Goal: Information Seeking & Learning: Check status

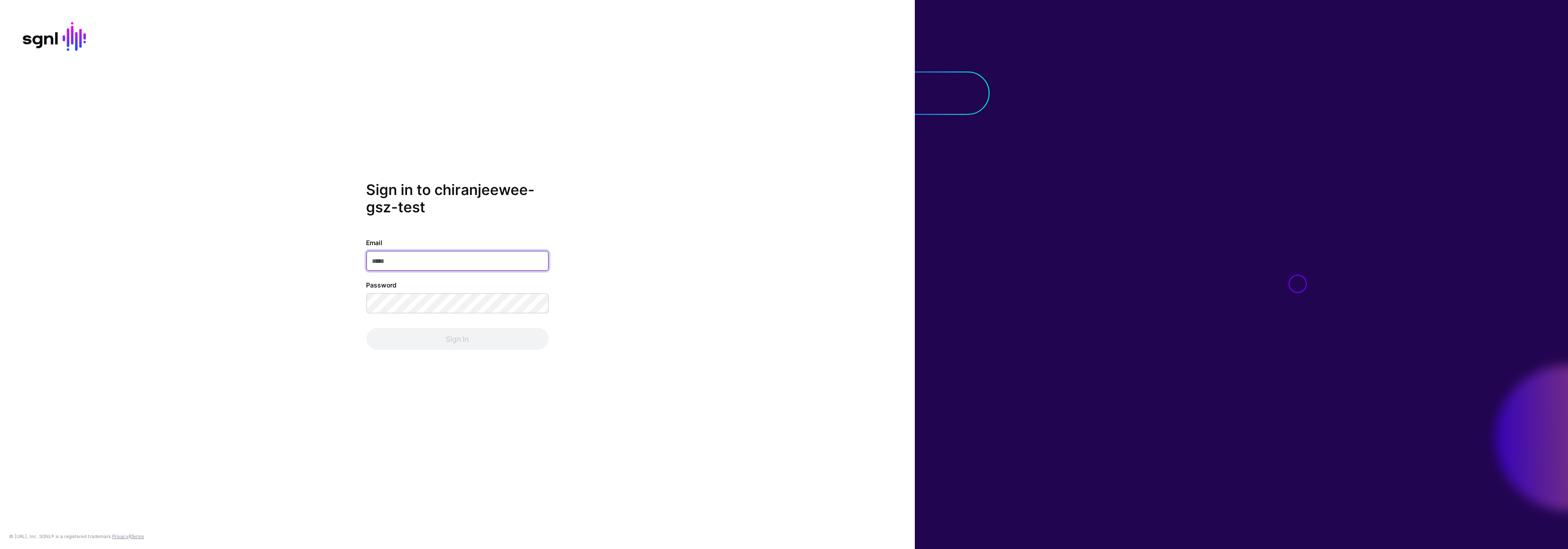
click at [424, 260] on input "Email" at bounding box center [457, 261] width 182 height 20
type input "**********"
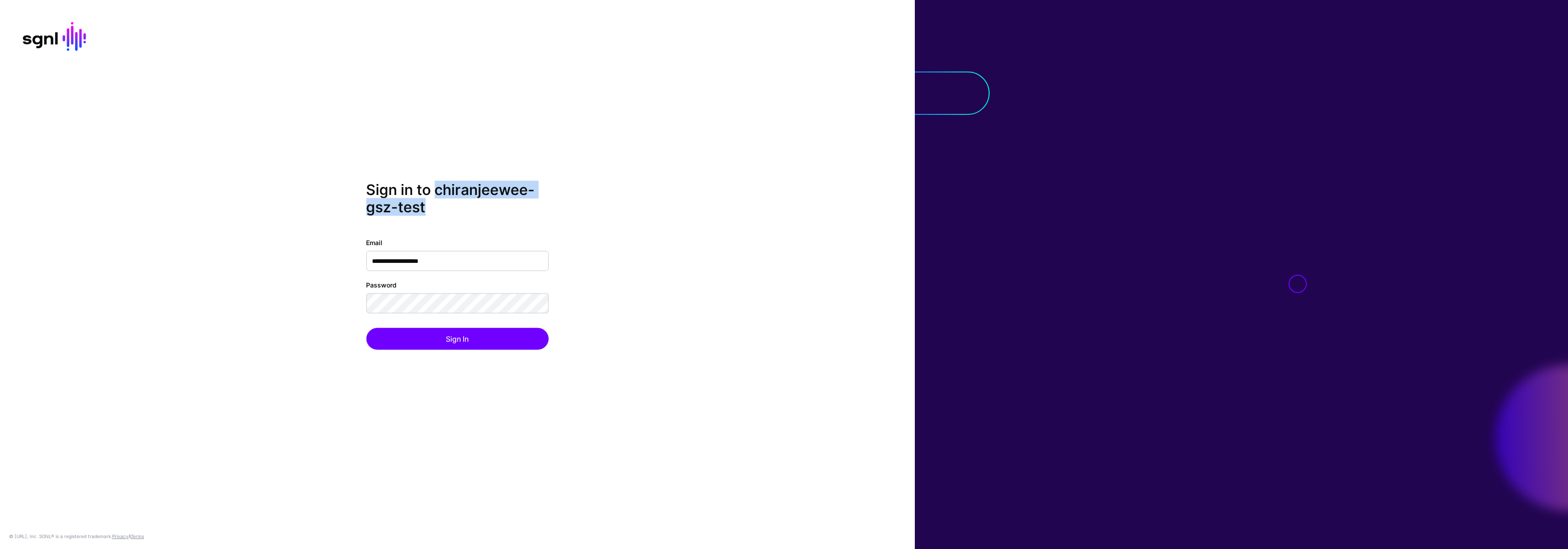
drag, startPoint x: 435, startPoint y: 190, endPoint x: 440, endPoint y: 202, distance: 13.0
click at [440, 202] on h2 "Sign in to chiranjeewee-gsz-test" at bounding box center [457, 198] width 182 height 35
copy h2 "chiranjeewee-gsz-test"
click at [346, 304] on div "**********" at bounding box center [457, 274] width 915 height 187
click at [370, 338] on button "Sign In" at bounding box center [457, 339] width 182 height 22
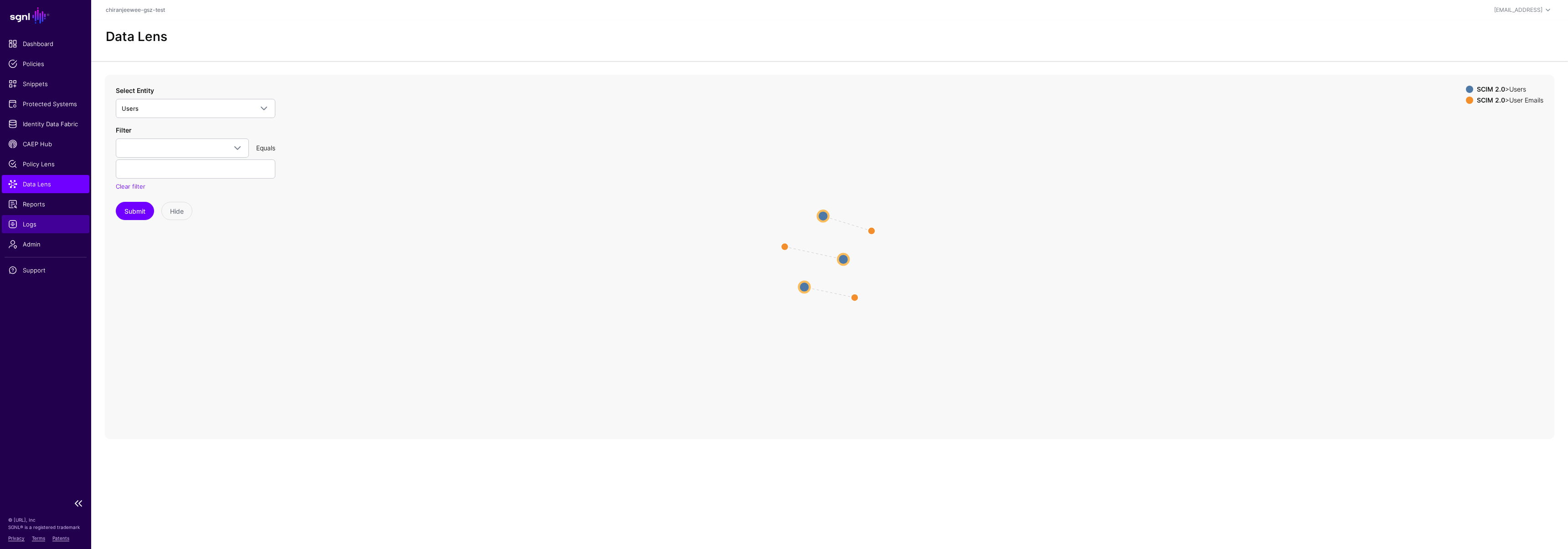
click at [43, 228] on span "Logs" at bounding box center [46, 224] width 75 height 9
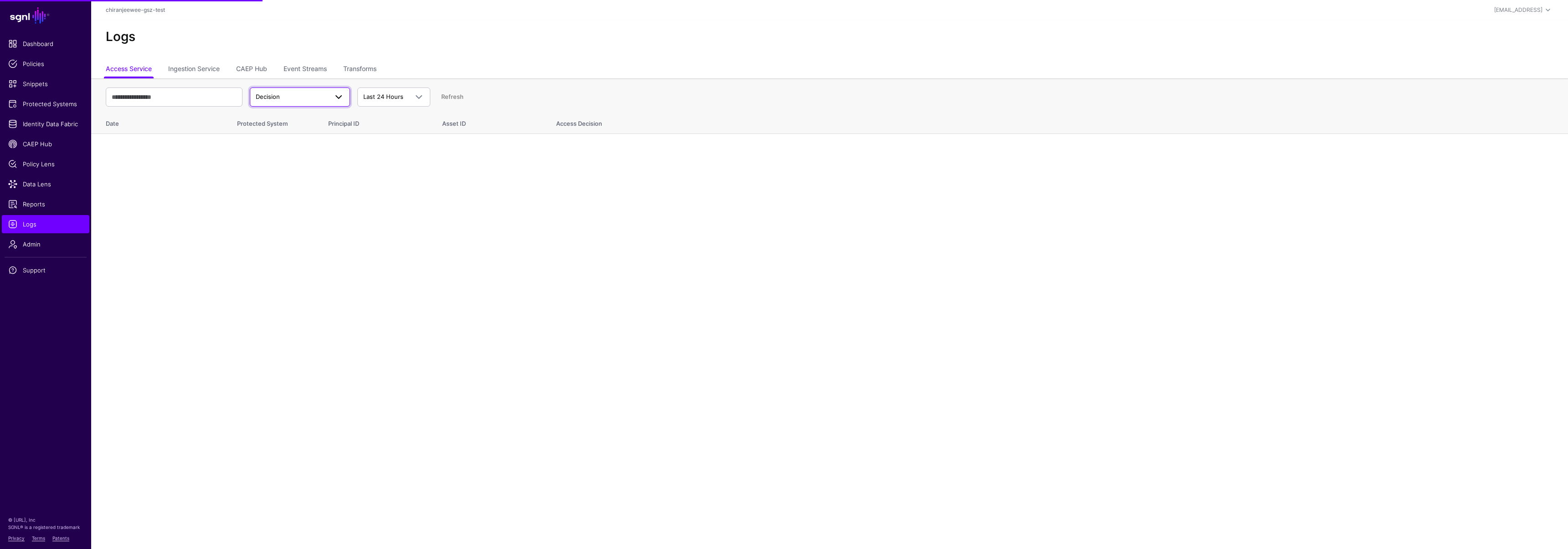
click at [299, 97] on span "Decision" at bounding box center [292, 97] width 72 height 9
click at [311, 69] on link "Event Streams" at bounding box center [305, 69] width 44 height 17
click at [305, 97] on span "Event Received" at bounding box center [292, 97] width 72 height 9
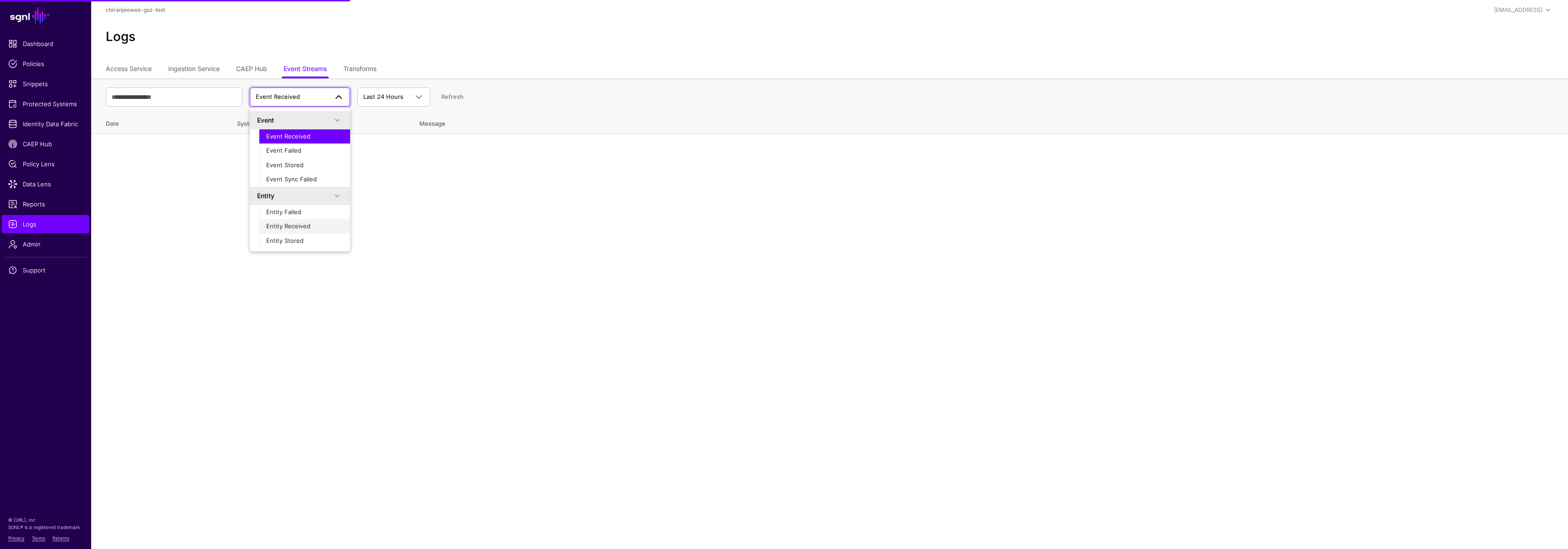
click at [294, 227] on span "Entity Received" at bounding box center [288, 225] width 44 height 7
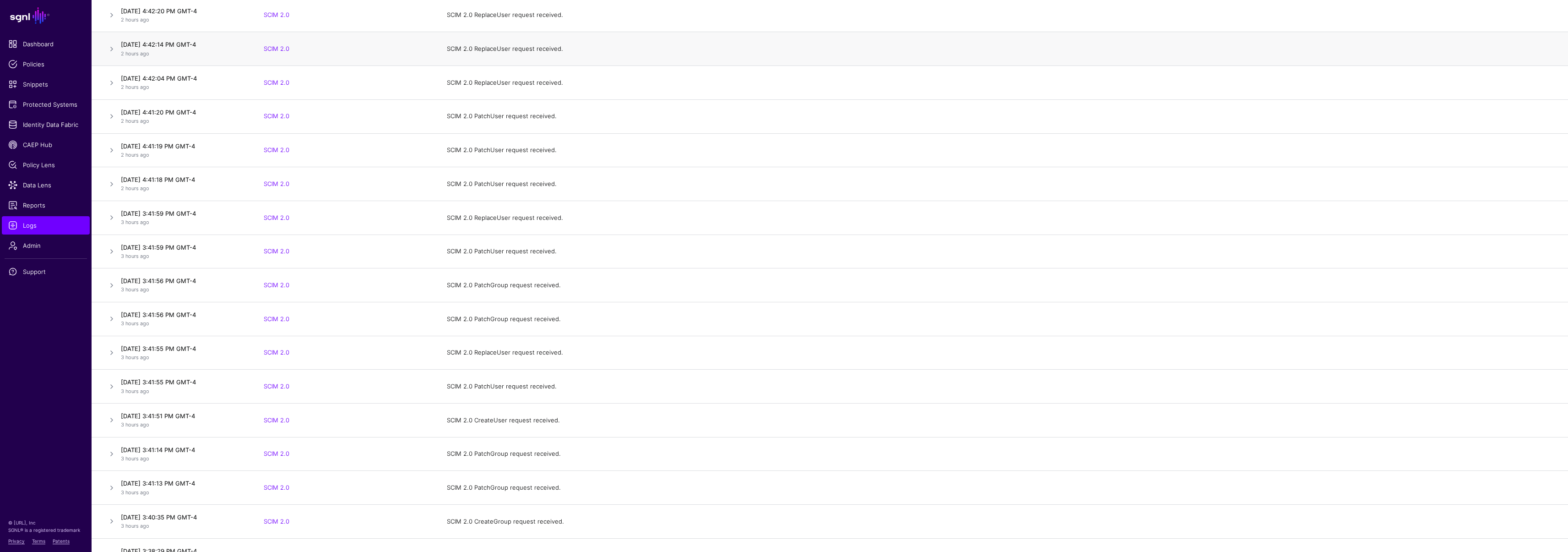
scroll to position [222, 0]
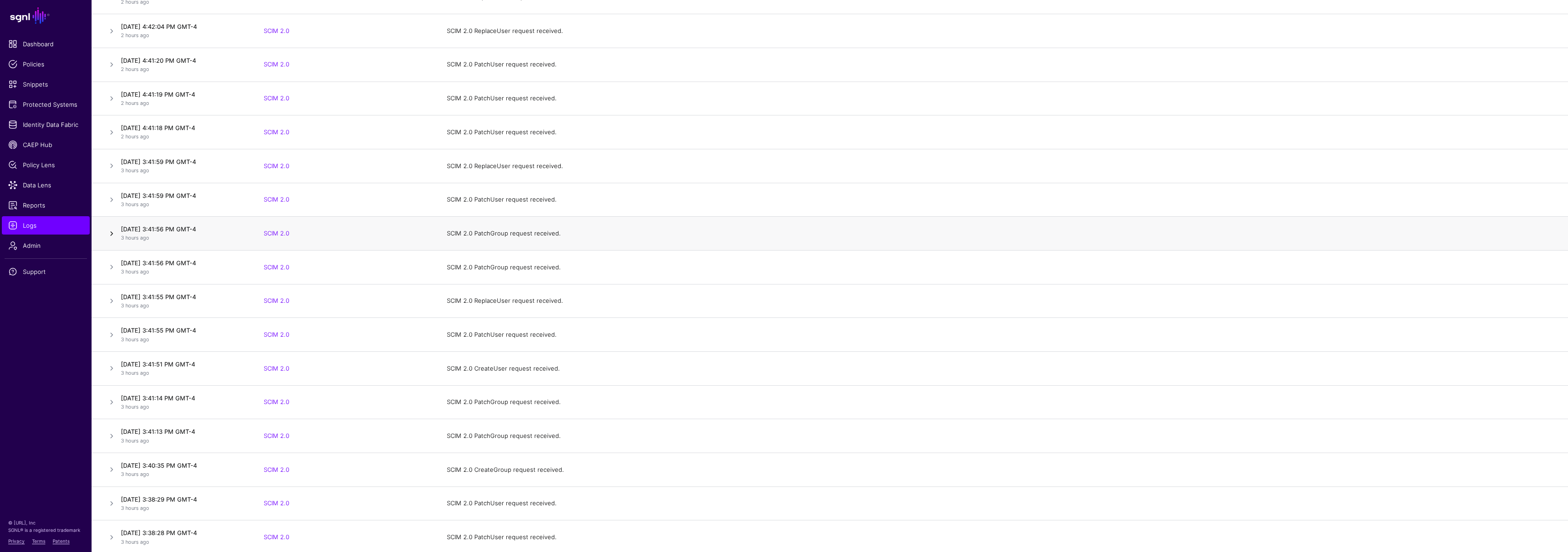
click at [113, 232] on link at bounding box center [111, 233] width 11 height 11
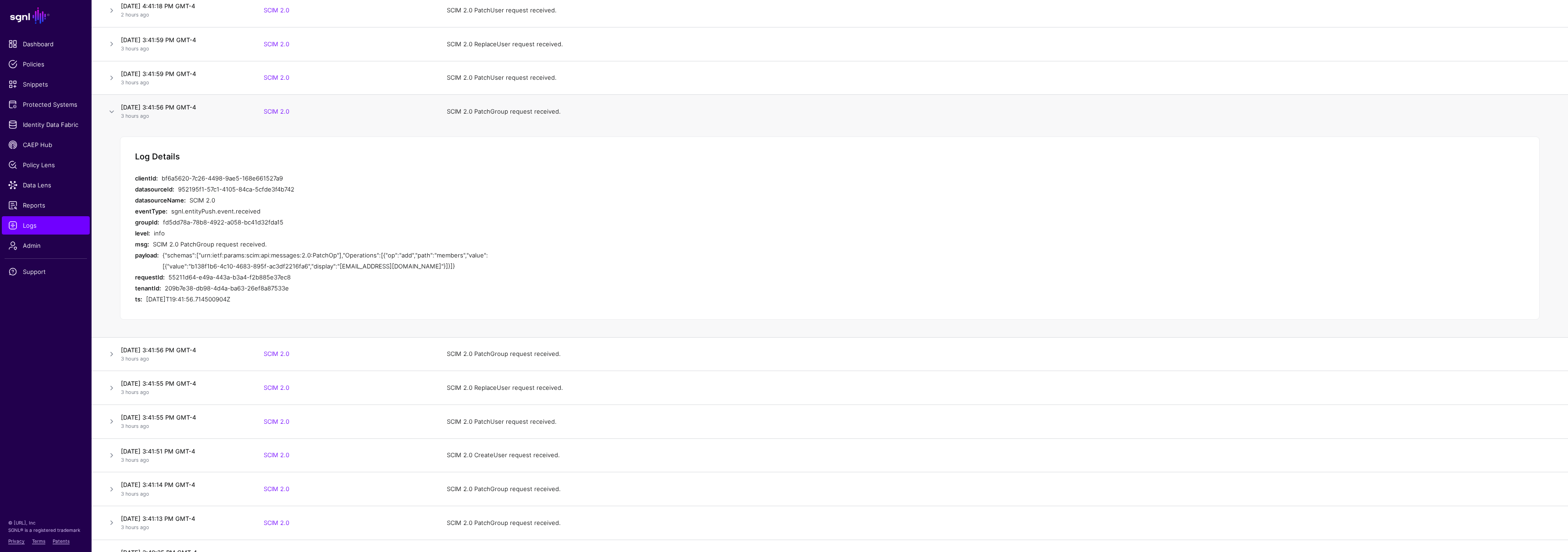
scroll to position [355, 0]
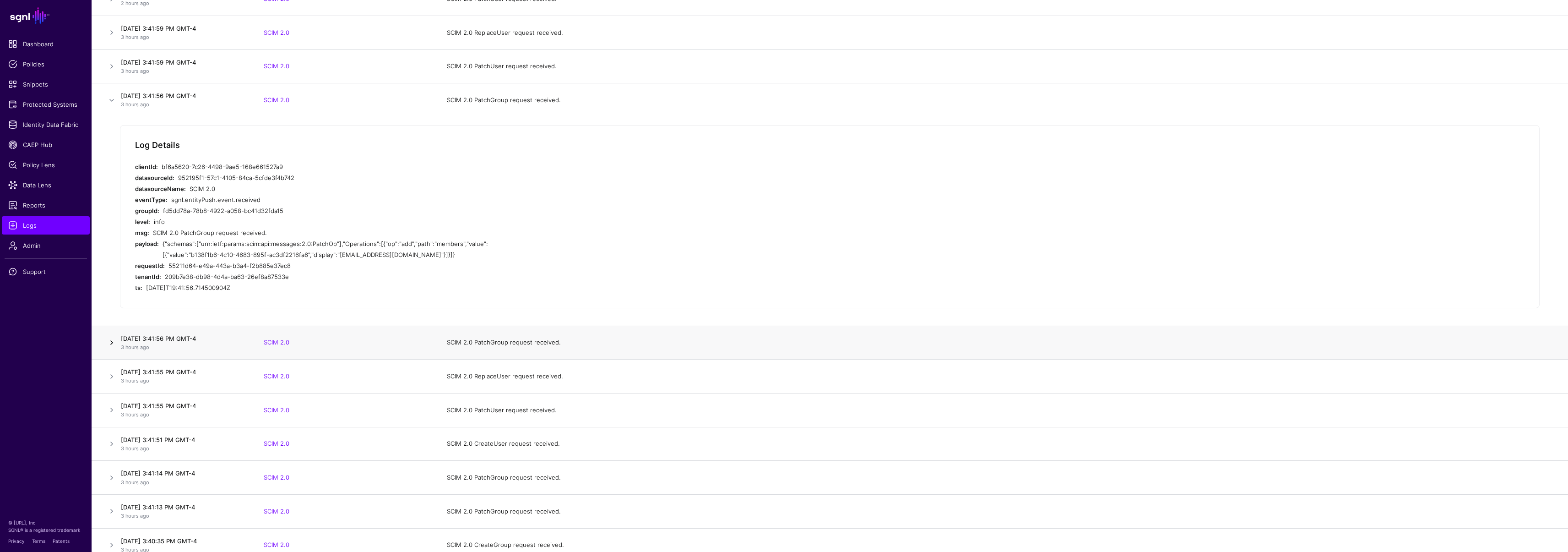
click at [110, 340] on link at bounding box center [111, 342] width 11 height 11
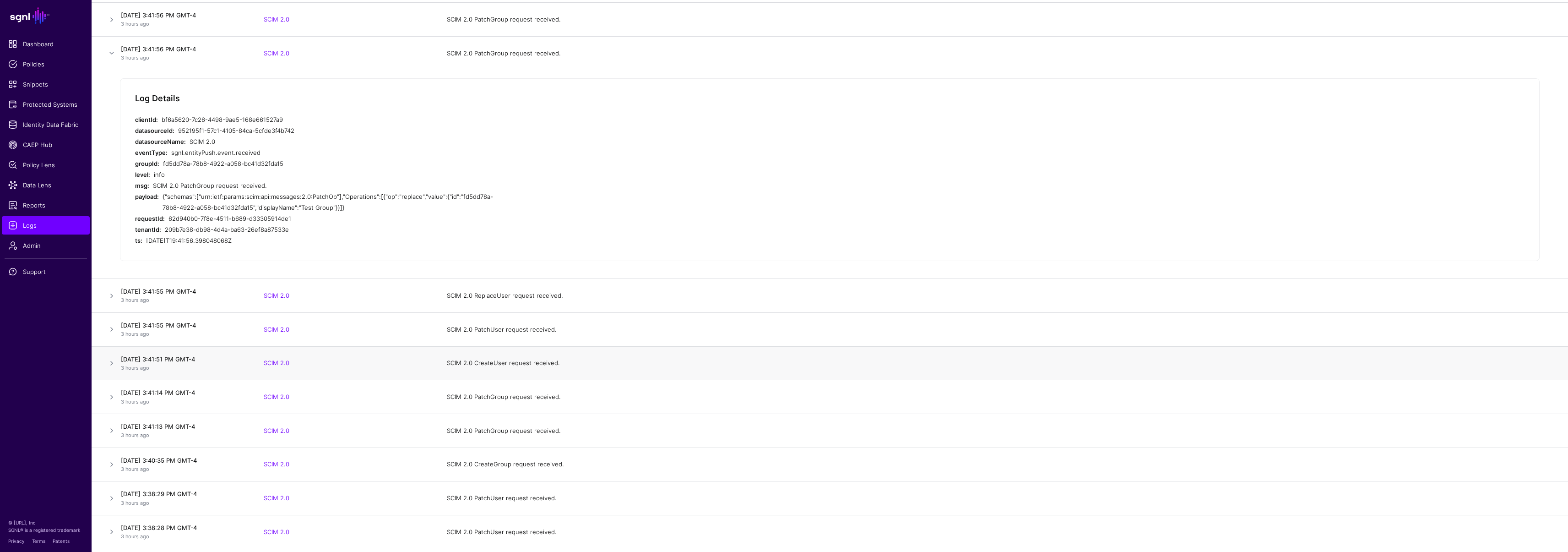
scroll to position [445, 0]
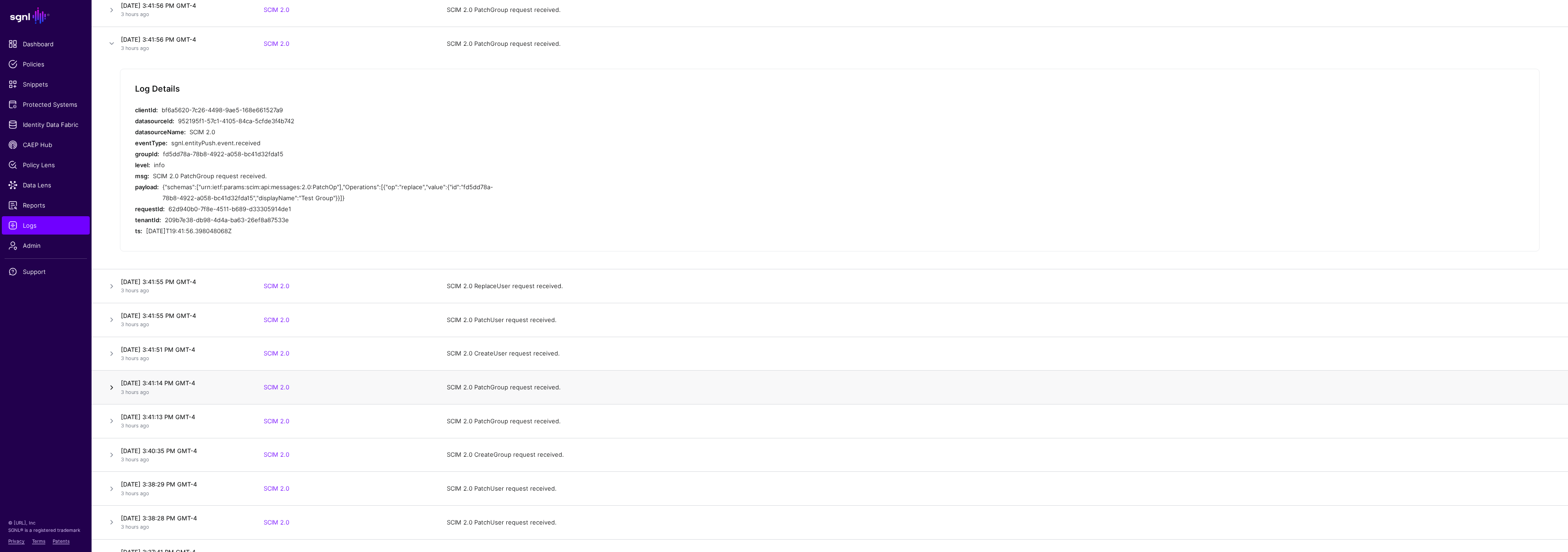
click at [111, 386] on link at bounding box center [111, 387] width 11 height 11
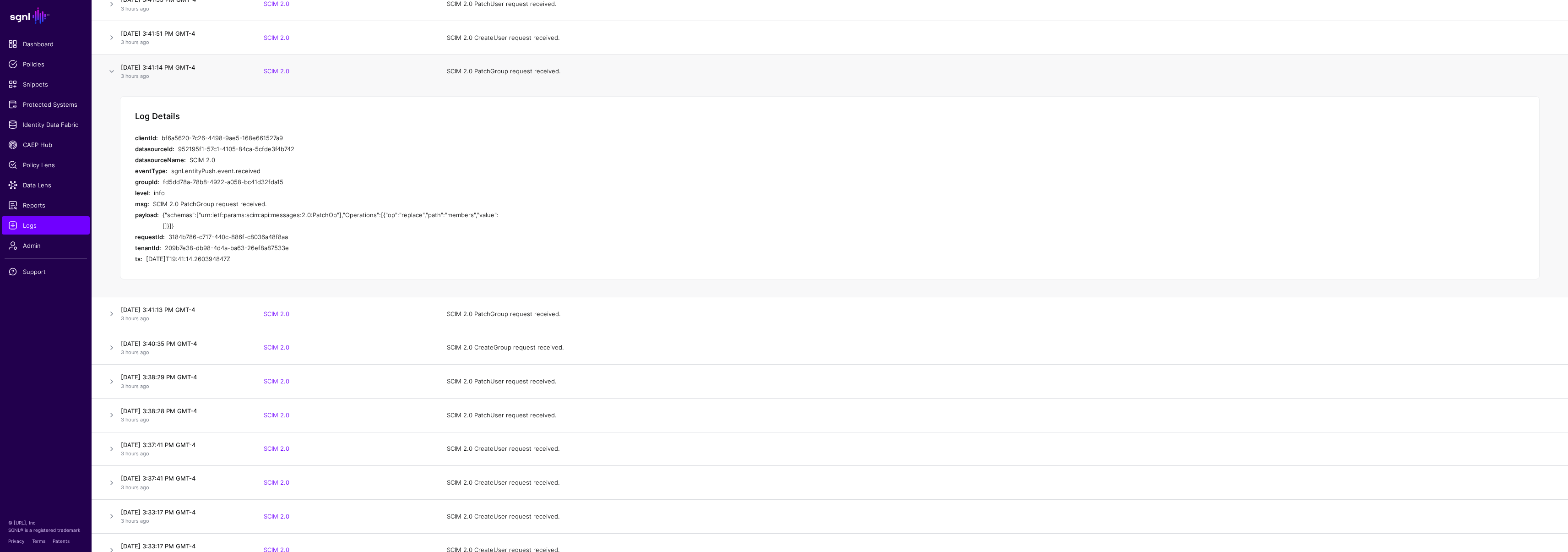
scroll to position [568, 0]
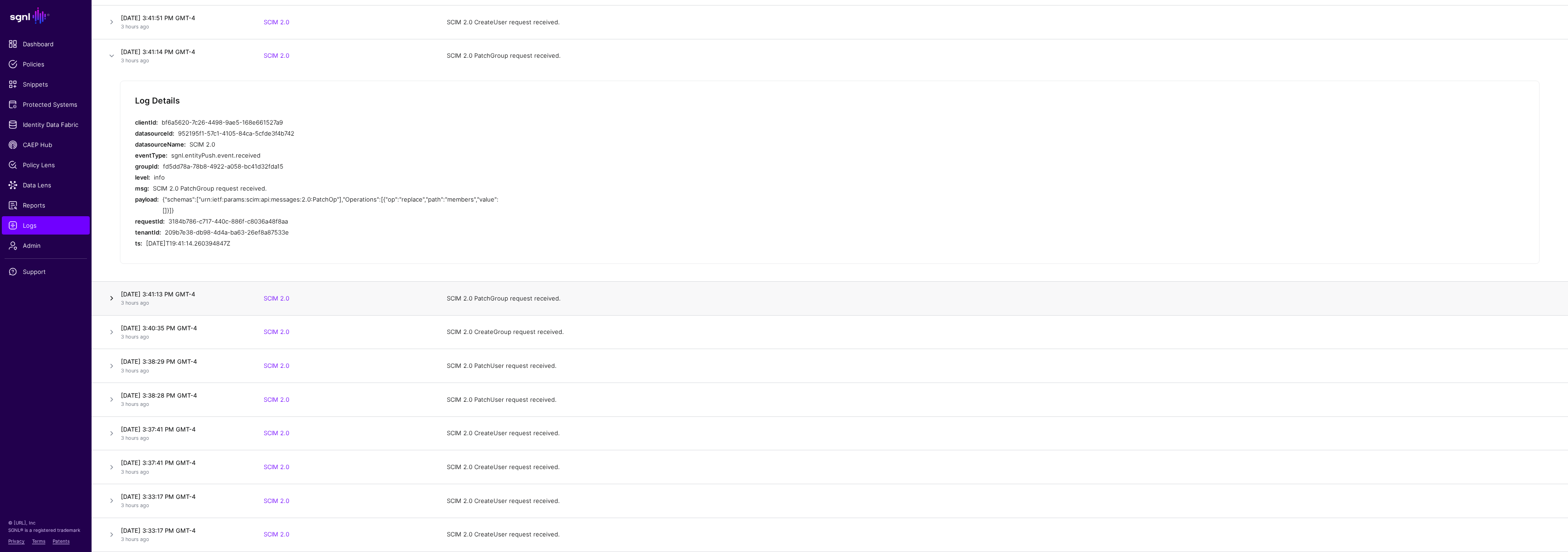
click at [110, 297] on link at bounding box center [111, 298] width 11 height 11
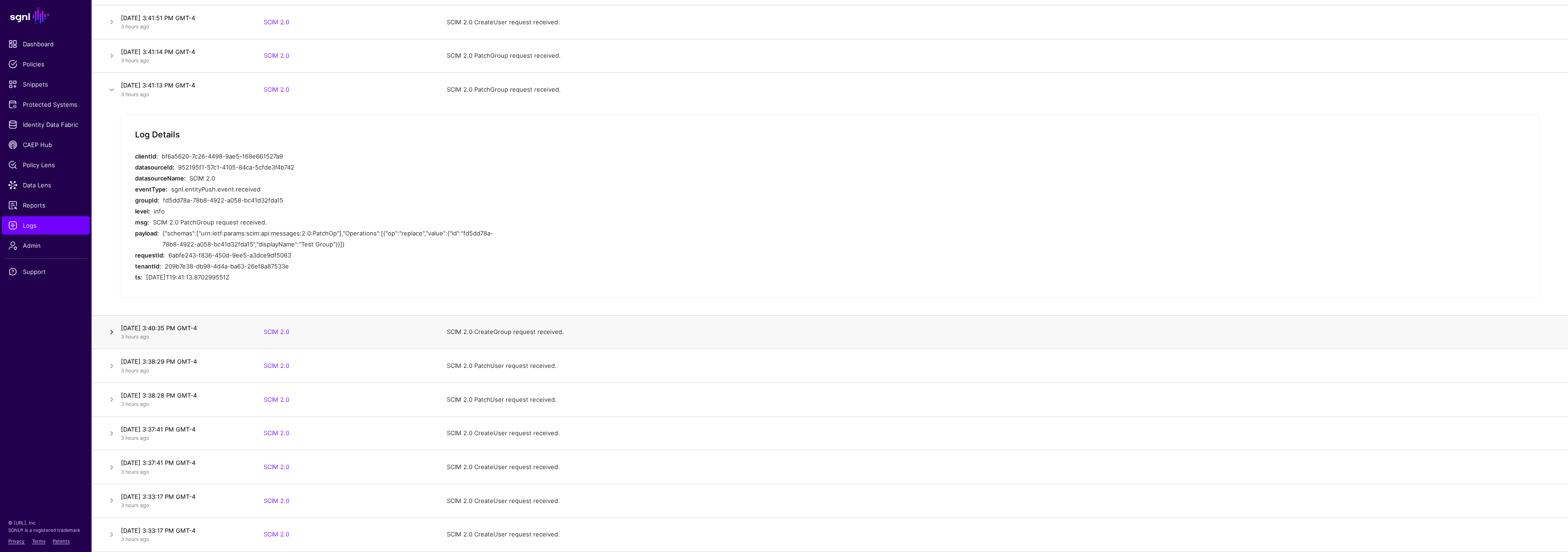
click at [107, 332] on link at bounding box center [111, 332] width 11 height 11
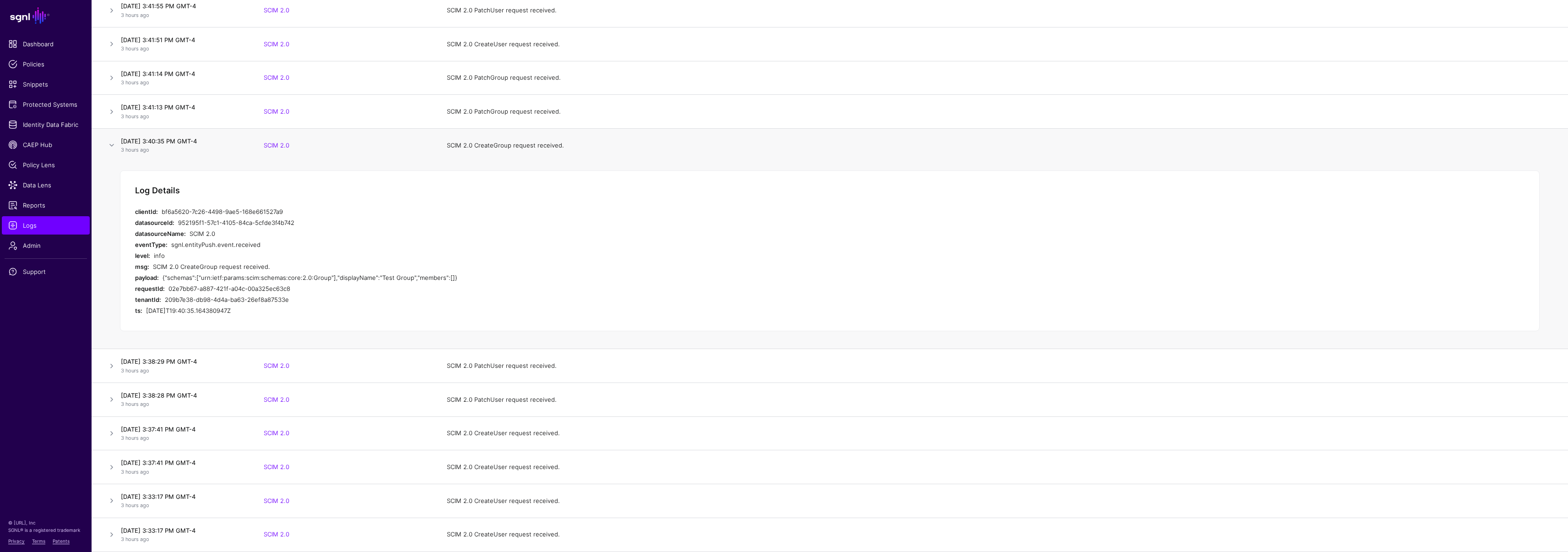
drag, startPoint x: 460, startPoint y: 277, endPoint x: 159, endPoint y: 276, distance: 301.0
click at [159, 276] on div "payload: {"schemas":["urn:ietf:params:scim:schemas:core:2.0:Group"],"displayNam…" at bounding box center [318, 277] width 366 height 11
click at [433, 267] on div "SCIM 2.0 CreateGroup request received." at bounding box center [326, 266] width 348 height 11
